Goal: Navigation & Orientation: Find specific page/section

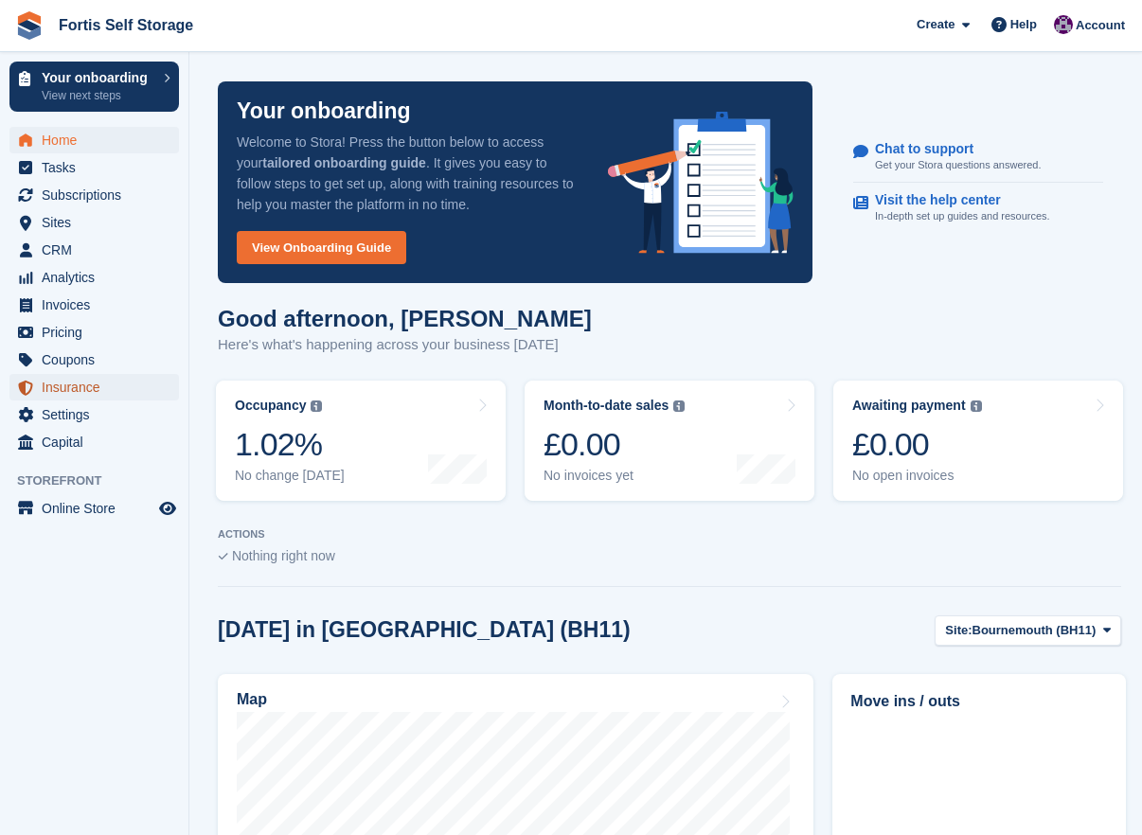
click at [100, 393] on span "Insurance" at bounding box center [99, 387] width 114 height 27
click at [155, 503] on link "Online Store" at bounding box center [93, 508] width 169 height 27
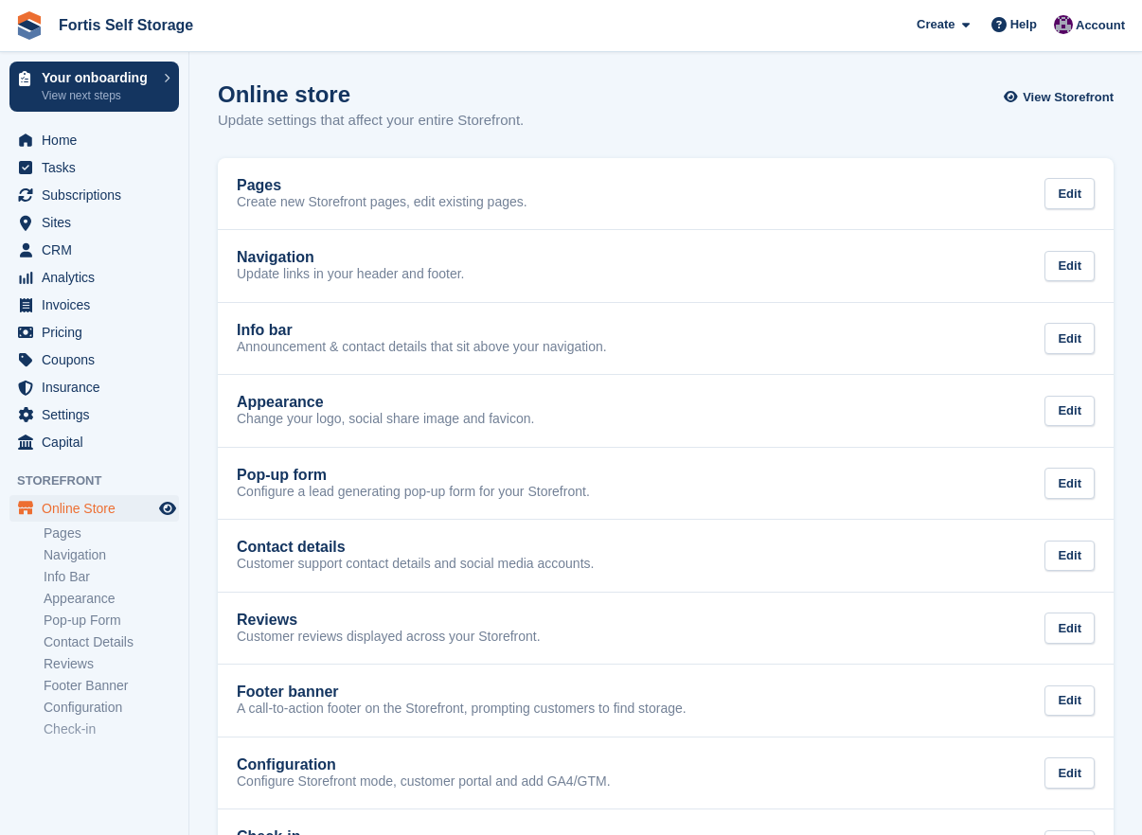
click at [164, 508] on icon "Preview store" at bounding box center [167, 508] width 17 height 15
